Goal: Transaction & Acquisition: Purchase product/service

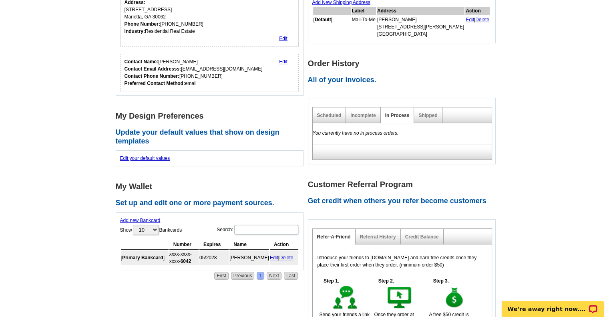
scroll to position [233, 0]
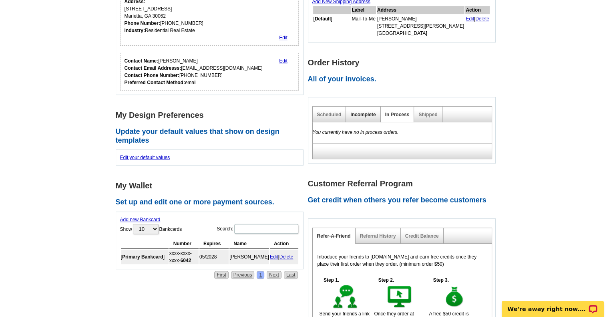
click at [359, 115] on link "Incomplete" at bounding box center [363, 115] width 25 height 6
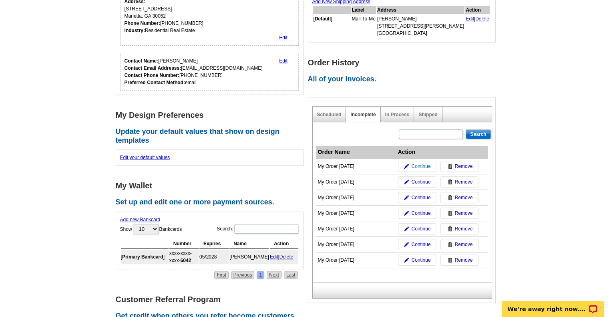
click at [420, 165] on span "Continue" at bounding box center [420, 166] width 19 height 7
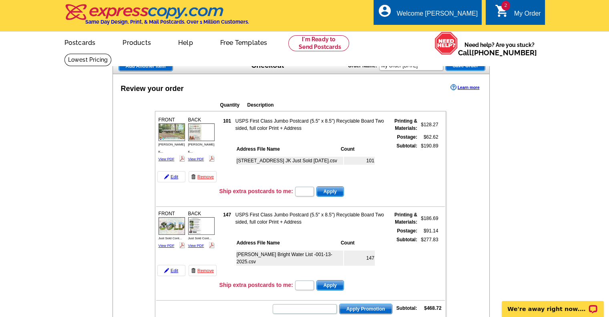
click at [161, 67] on span "Add Another Item" at bounding box center [146, 66] width 54 height 10
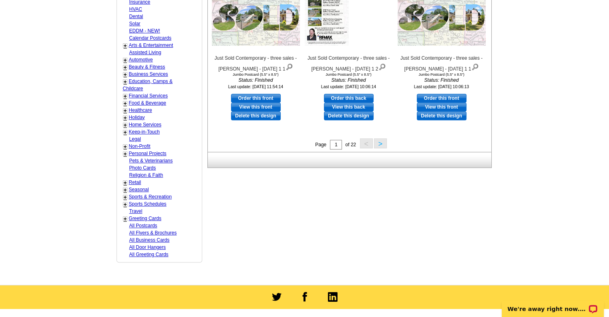
scroll to position [339, 0]
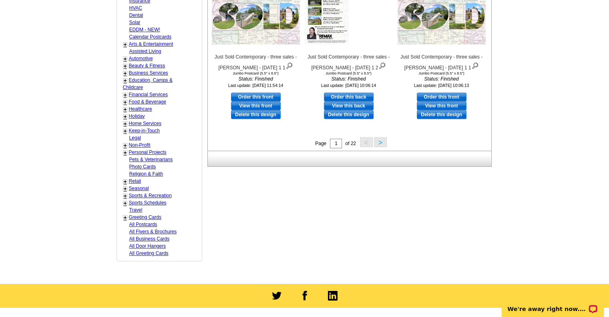
click at [377, 142] on button ">" at bounding box center [380, 142] width 13 height 10
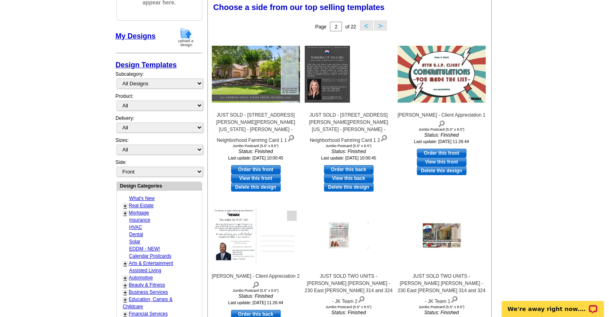
scroll to position [118, 0]
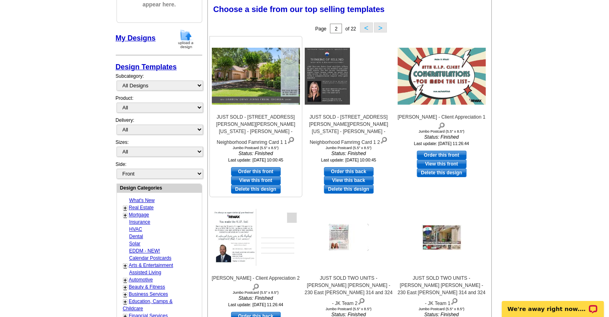
click at [266, 167] on link "Order this front" at bounding box center [256, 171] width 50 height 9
select select "2"
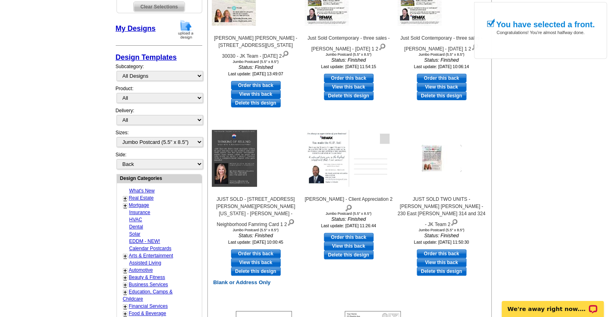
scroll to position [216, 0]
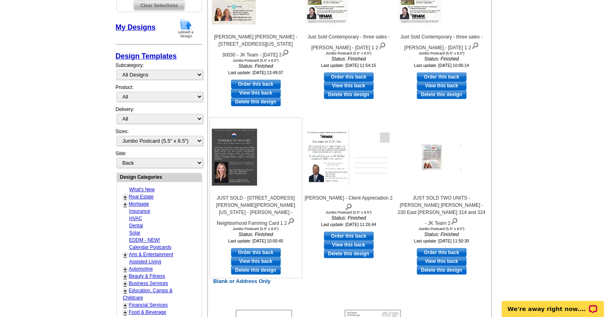
click at [261, 248] on link "Order this back" at bounding box center [256, 252] width 50 height 9
select select "front"
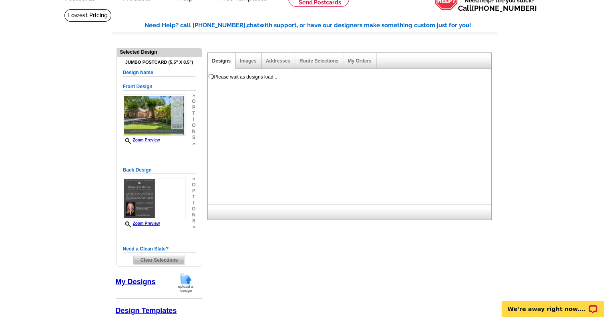
scroll to position [39, 0]
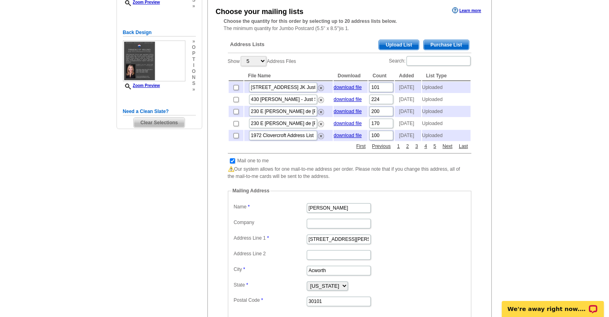
scroll to position [153, 0]
click at [230, 163] on input "checkbox" at bounding box center [232, 159] width 5 height 5
checkbox input "false"
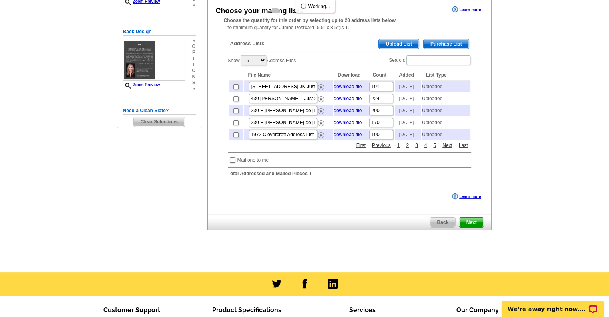
click at [236, 101] on input "checkbox" at bounding box center [236, 98] width 5 height 5
checkbox input "true"
click at [237, 101] on input "checkbox" at bounding box center [236, 98] width 5 height 5
checkbox input "true"
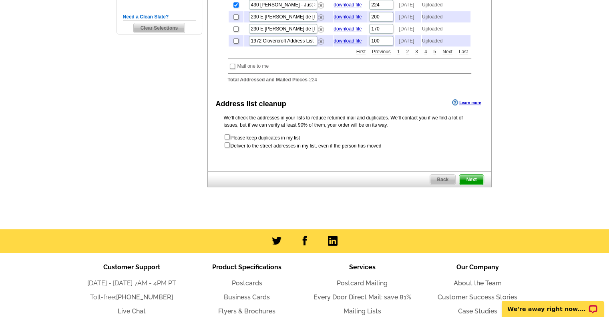
scroll to position [259, 0]
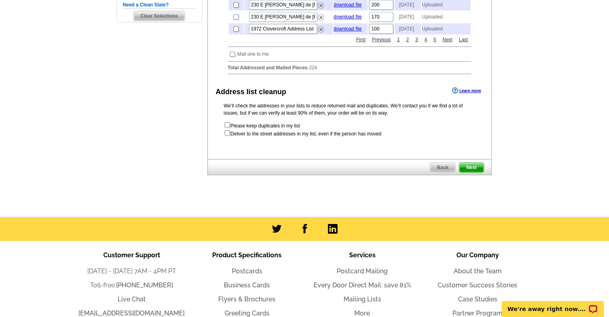
click at [473, 172] on span "Next" at bounding box center [472, 168] width 24 height 10
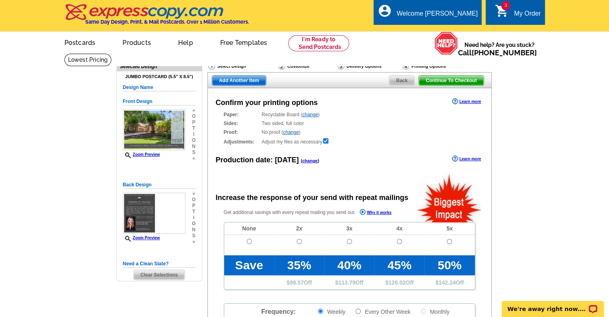
radio input "false"
click at [250, 241] on input "radio" at bounding box center [249, 241] width 5 height 5
radio input "true"
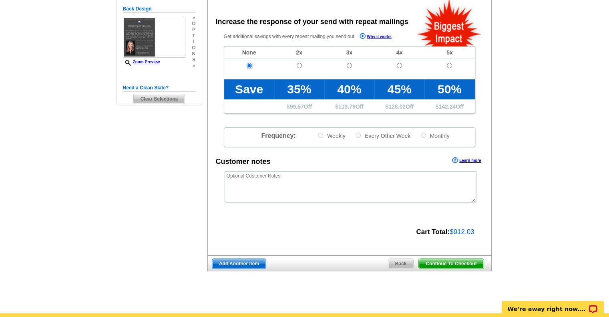
scroll to position [176, 0]
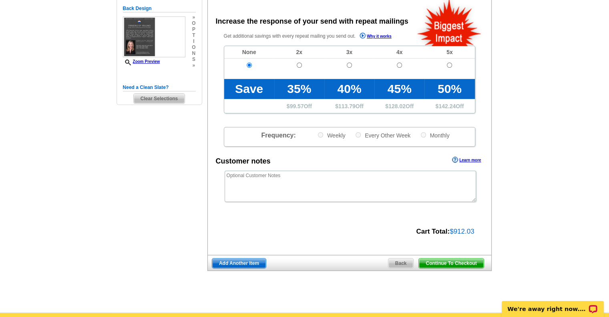
click at [447, 261] on span "Continue To Checkout" at bounding box center [451, 263] width 65 height 10
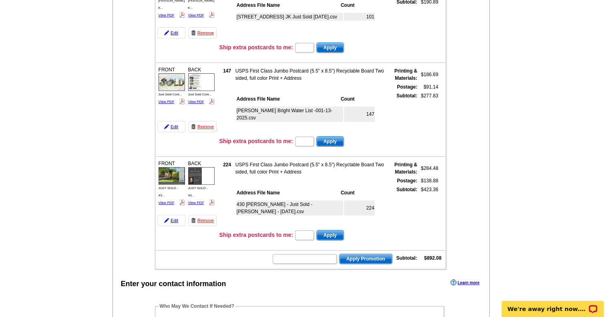
scroll to position [144, 0]
click at [319, 254] on input "text" at bounding box center [305, 259] width 64 height 10
type input "c"
type input "CC2330"
click at [368, 254] on span "Apply Promotion" at bounding box center [366, 259] width 52 height 10
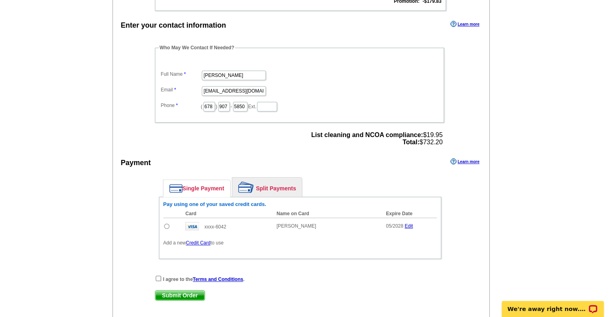
scroll to position [429, 0]
click at [166, 223] on input "radio" at bounding box center [166, 225] width 5 height 5
radio input "true"
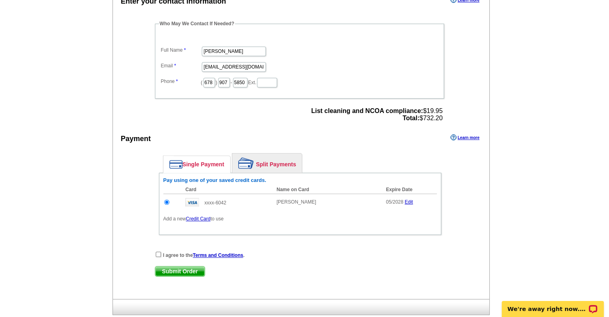
scroll to position [453, 0]
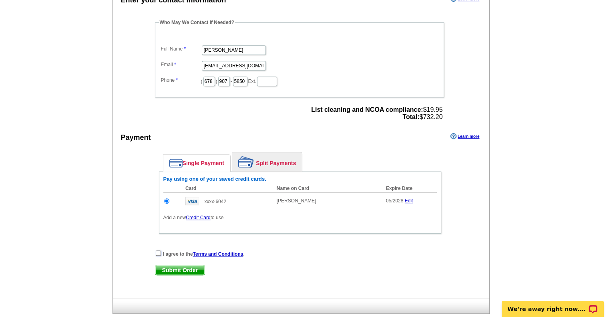
click at [158, 250] on input "checkbox" at bounding box center [158, 252] width 5 height 5
checkbox input "true"
click at [177, 265] on span "Submit Order" at bounding box center [179, 270] width 49 height 10
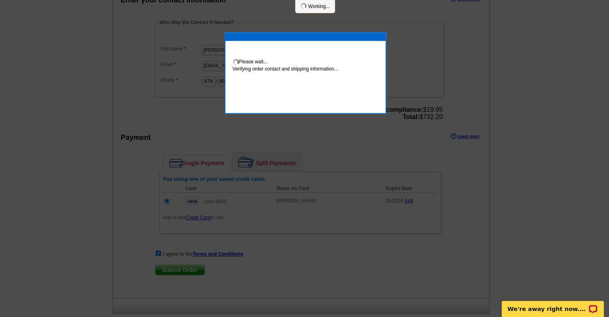
scroll to position [450, 0]
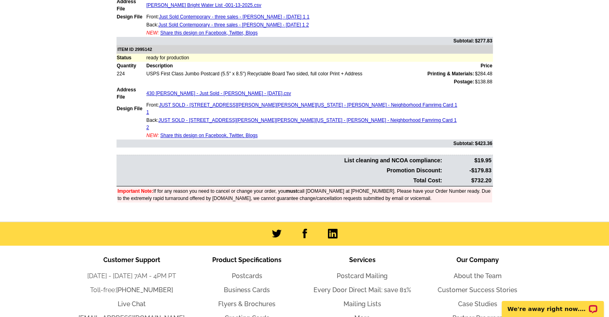
scroll to position [421, 0]
